Goal: Task Accomplishment & Management: Complete application form

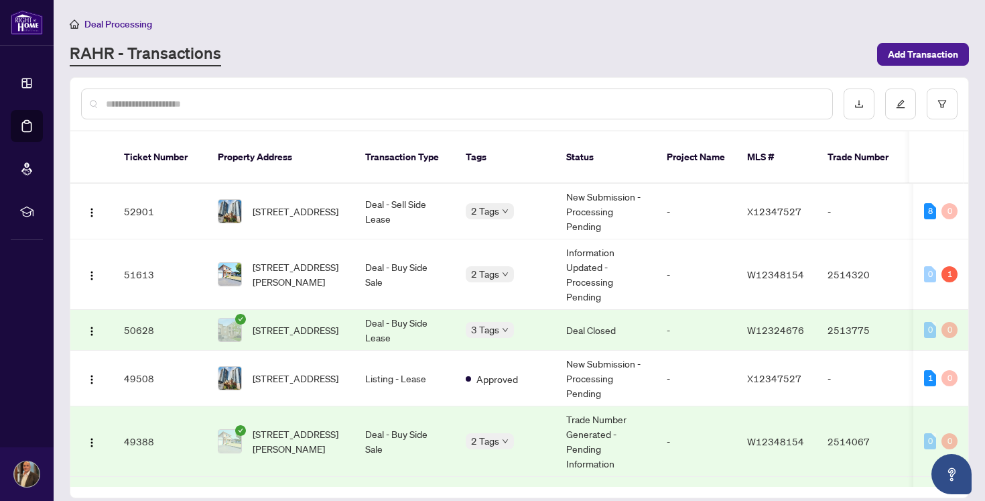
click at [547, 21] on div "Deal Processing" at bounding box center [519, 23] width 899 height 15
click at [304, 204] on span "[STREET_ADDRESS]" at bounding box center [296, 211] width 86 height 15
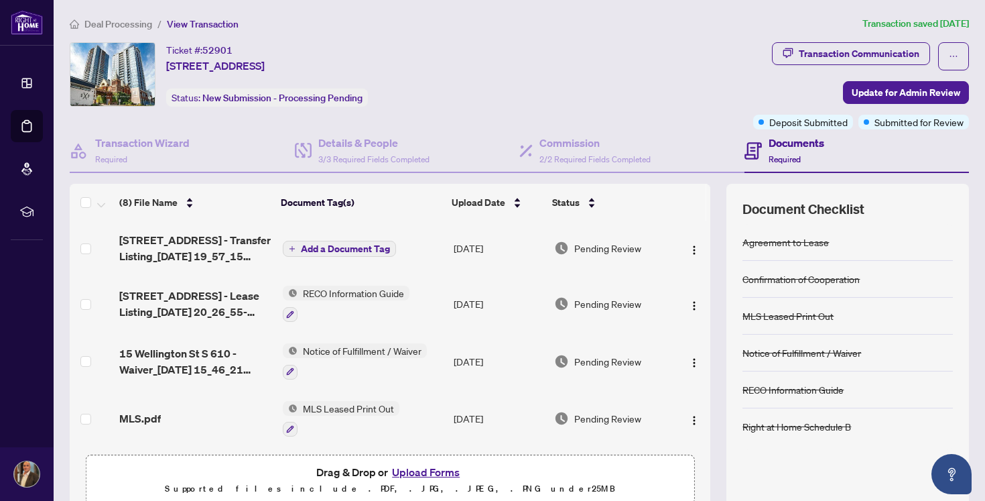
scroll to position [215, 0]
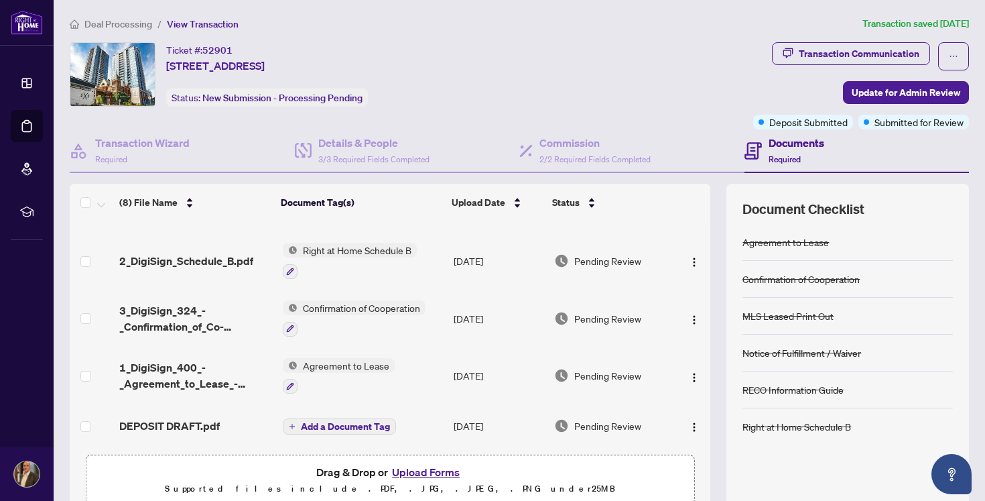
click at [425, 476] on button "Upload Forms" at bounding box center [426, 471] width 76 height 17
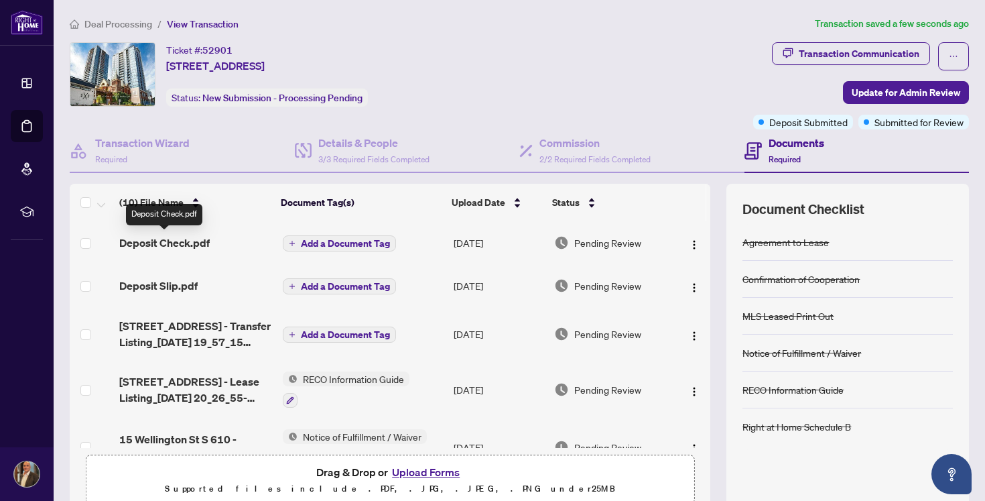
click at [168, 235] on span "Deposit Check.pdf" at bounding box center [164, 243] width 90 height 16
click at [157, 282] on span "Deposit Slip.pdf" at bounding box center [158, 285] width 78 height 16
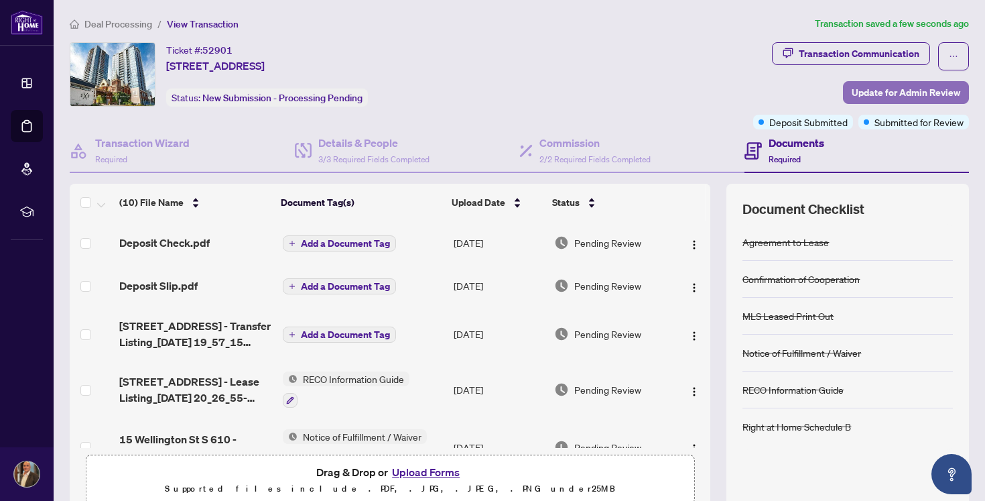
click at [893, 86] on span "Update for Admin Review" at bounding box center [906, 92] width 109 height 21
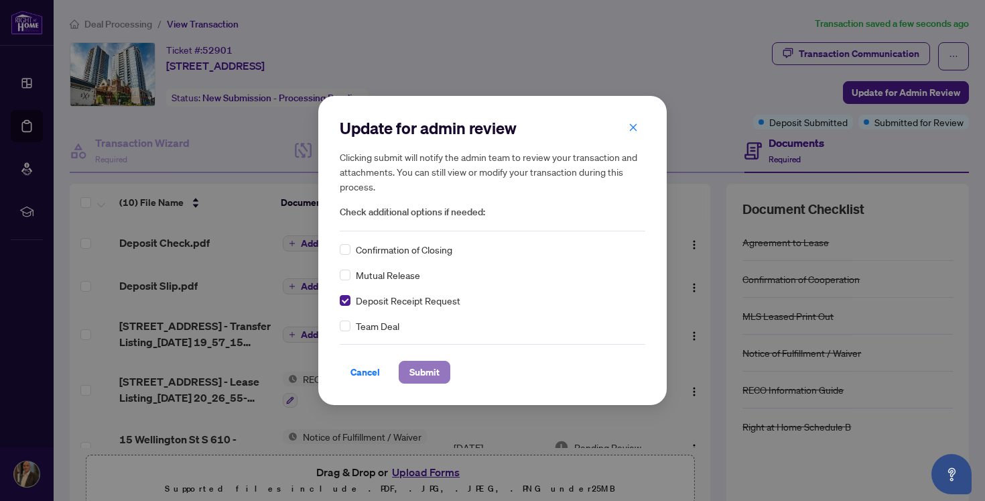
click at [438, 368] on span "Submit" at bounding box center [424, 371] width 30 height 21
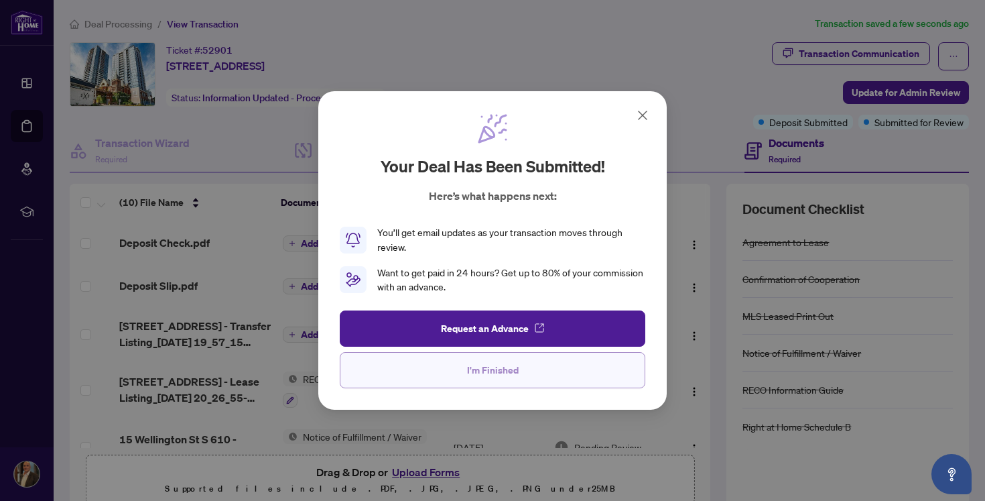
click at [523, 377] on button "I'm Finished" at bounding box center [493, 370] width 306 height 36
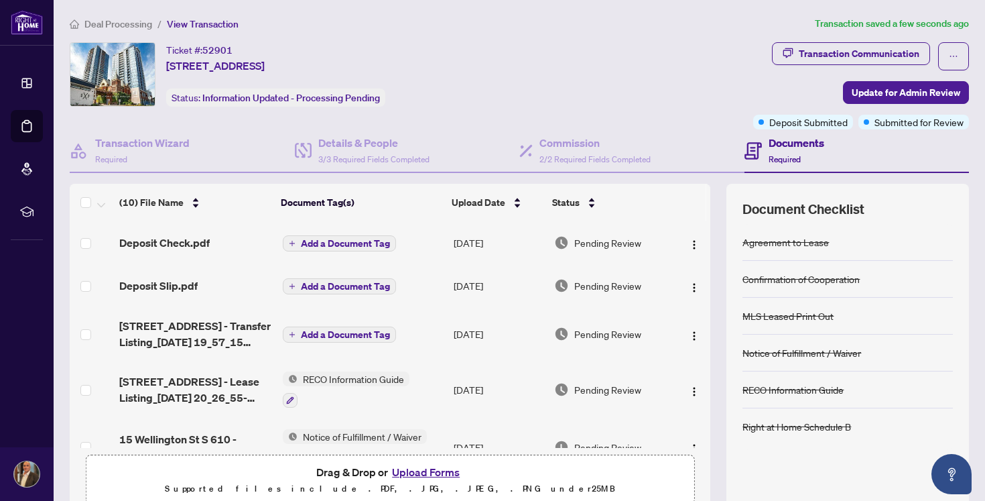
click at [566, 75] on div "Ticket #: 52901 [STREET_ADDRESS] Status: Information Updated - Processing Pendi…" at bounding box center [409, 74] width 678 height 64
